Goal: Transaction & Acquisition: Subscribe to service/newsletter

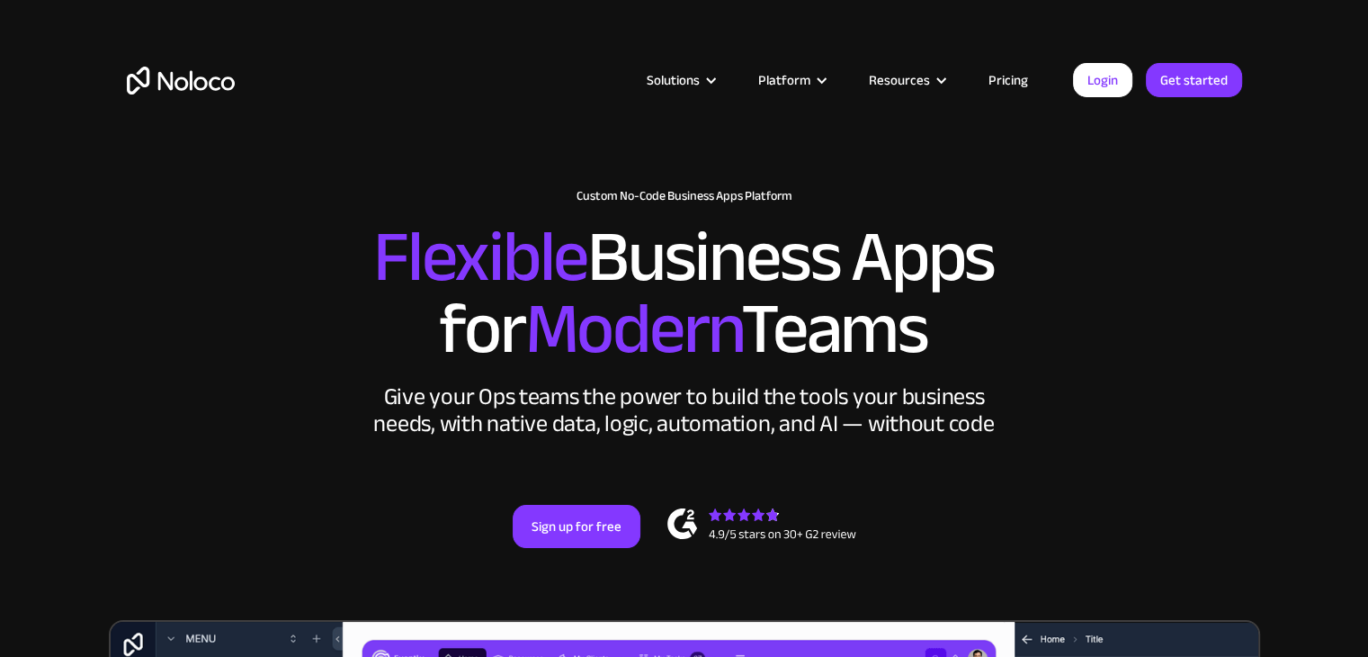
click at [997, 81] on link "Pricing" at bounding box center [1008, 79] width 85 height 23
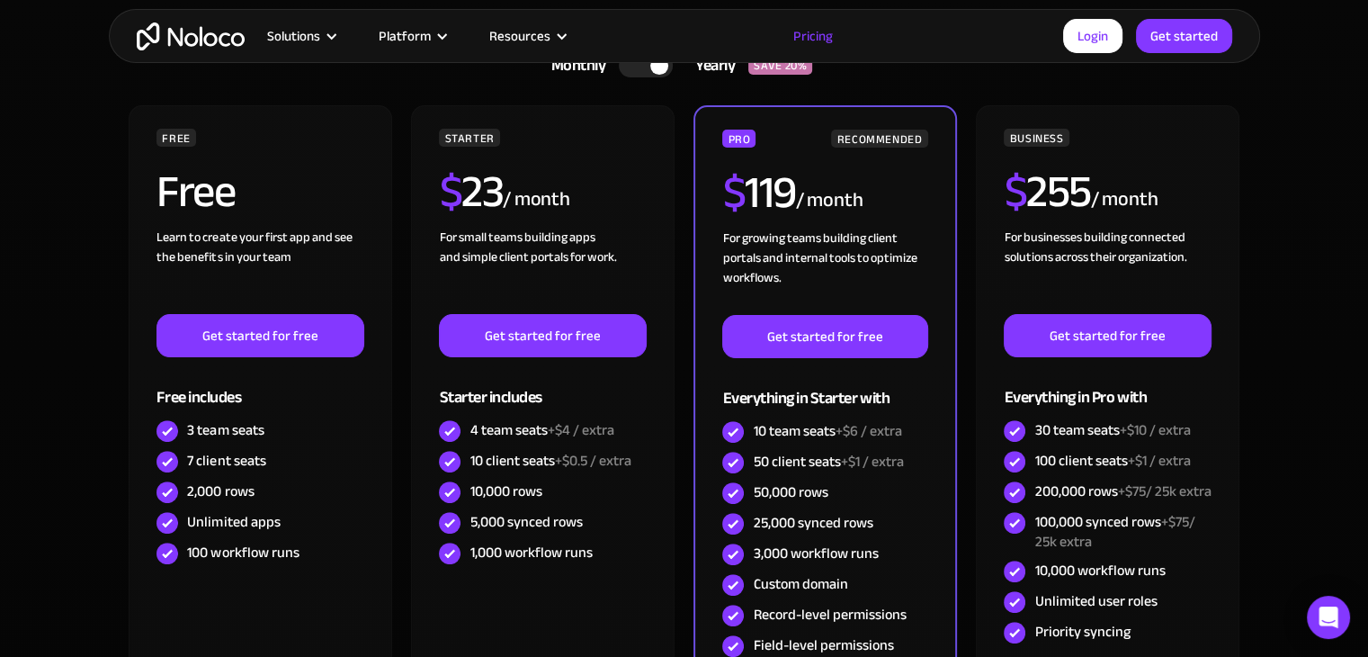
scroll to position [450, 0]
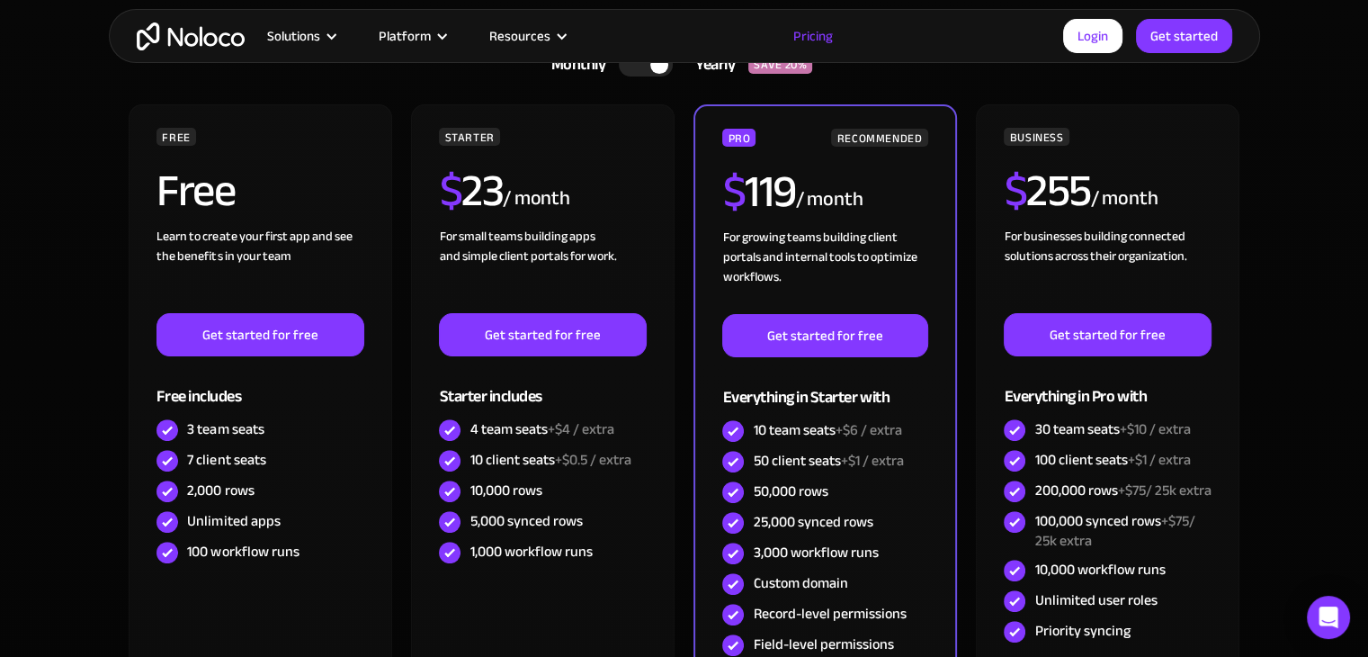
click at [630, 68] on div "Solutions Use Cases Business Types Project Management Keep track of customers, …" at bounding box center [684, 36] width 1368 height 72
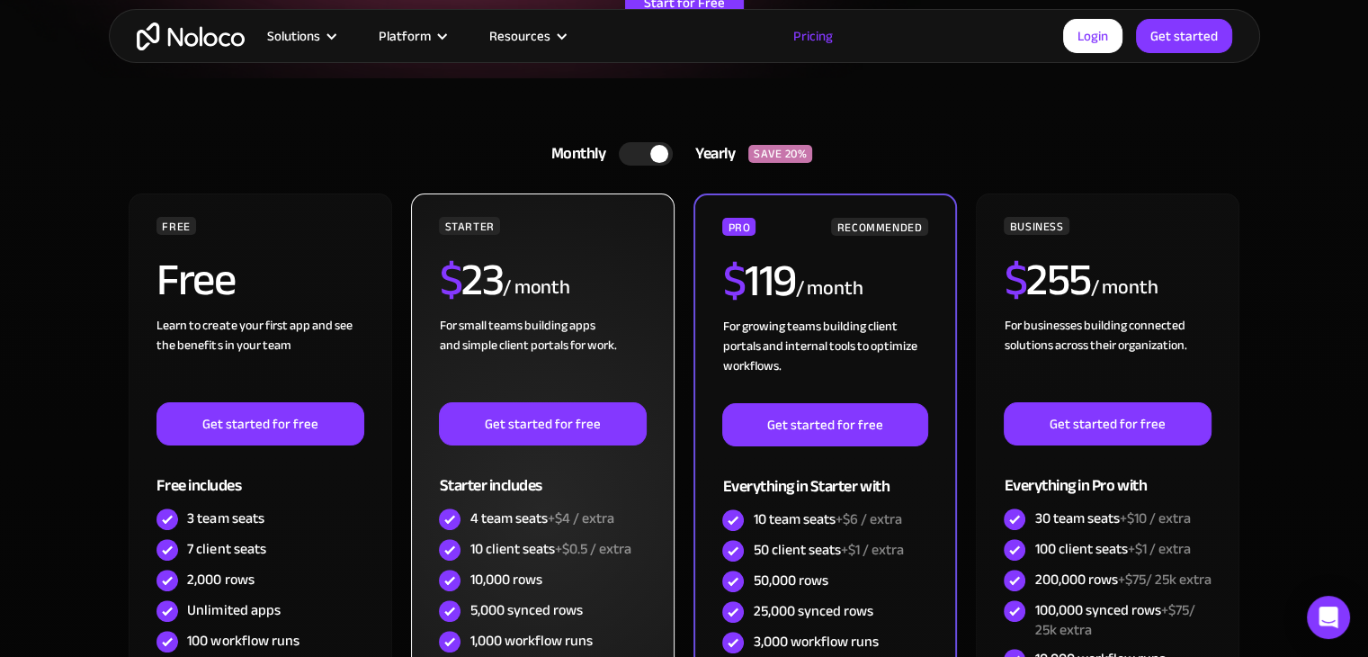
scroll to position [360, 0]
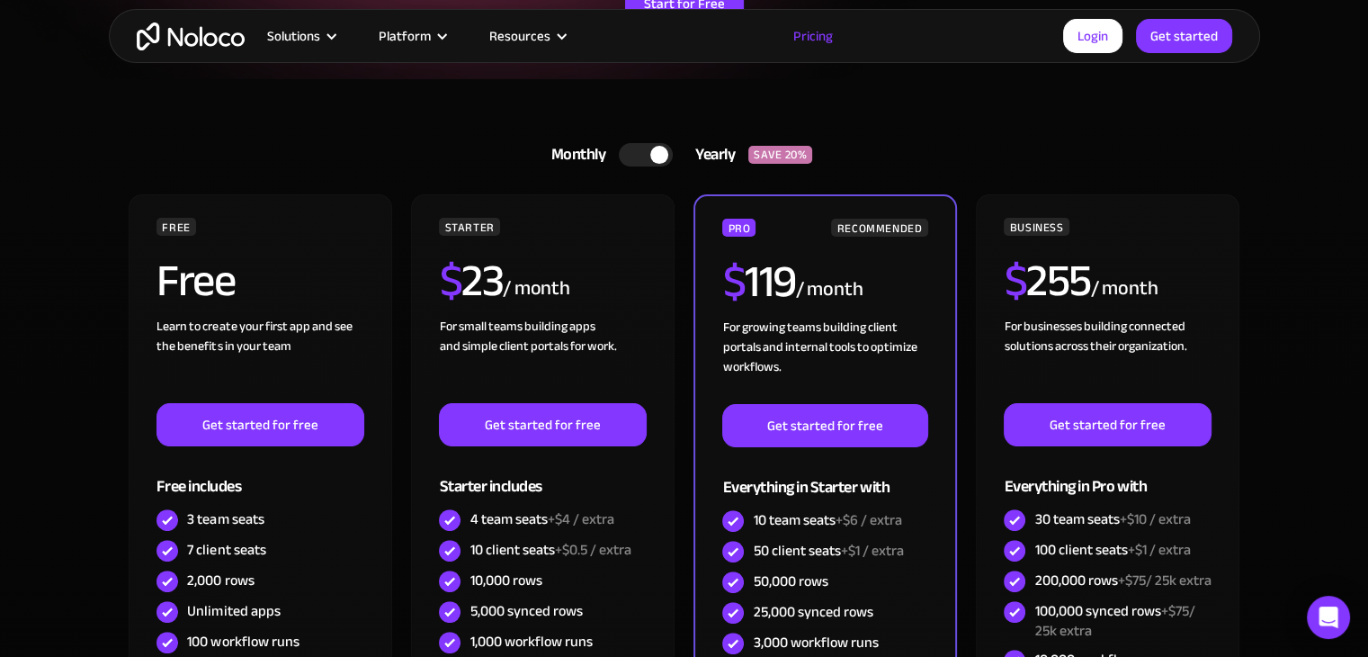
click at [633, 155] on div at bounding box center [646, 154] width 54 height 23
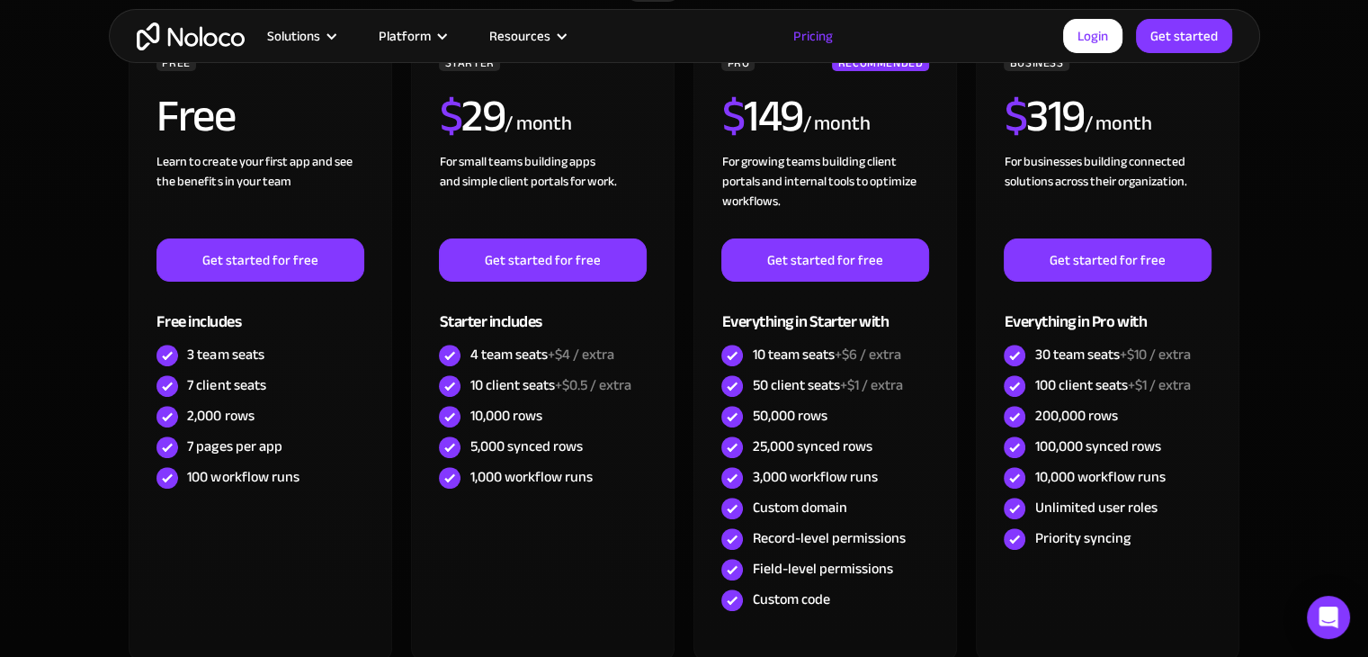
scroll to position [540, 0]
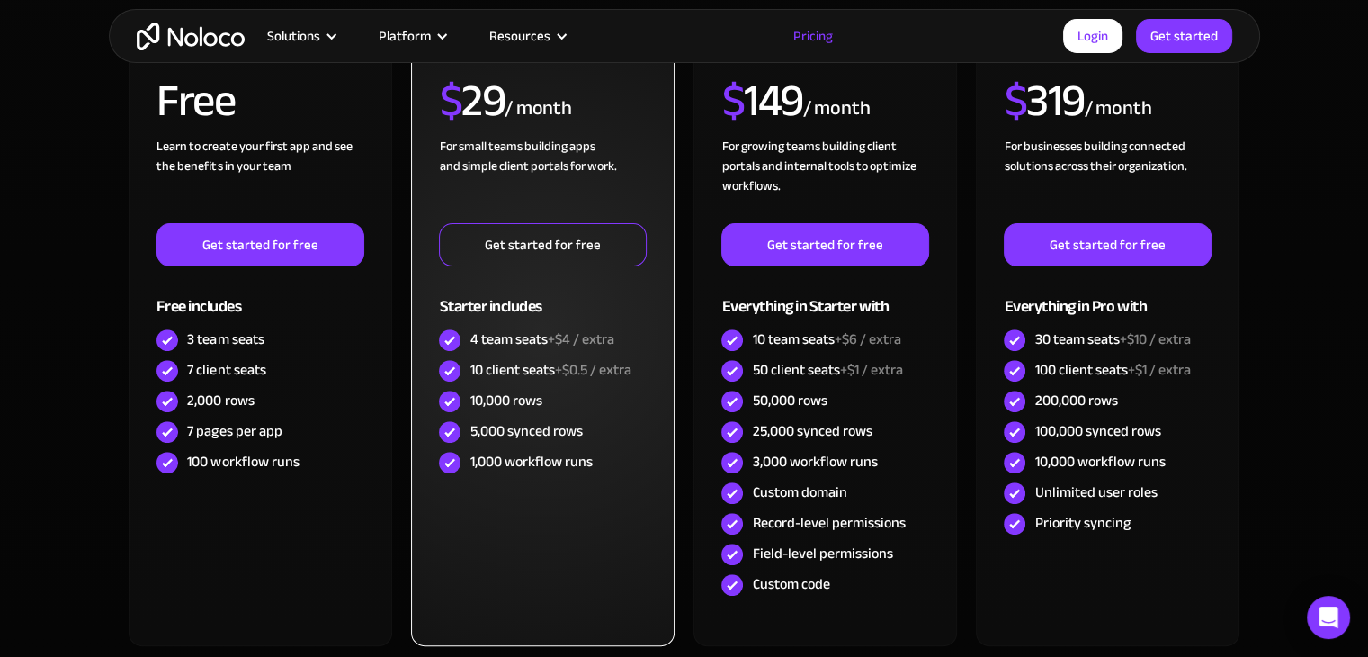
click at [596, 243] on link "Get started for free" at bounding box center [542, 244] width 207 height 43
